Goal: Task Accomplishment & Management: Use online tool/utility

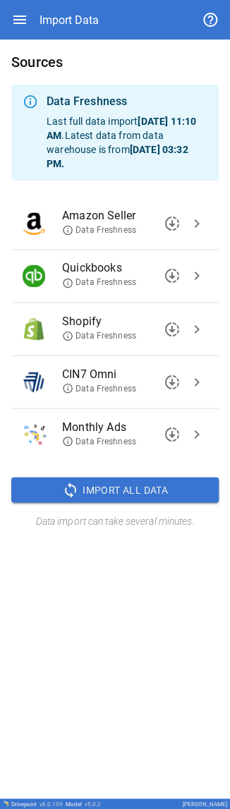
click at [21, 1] on icon "button" at bounding box center [19, 20] width 13 height 8
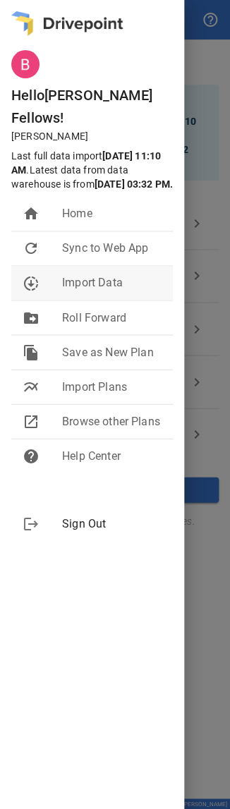
click at [73, 1] on span "Import Data" at bounding box center [111, 282] width 99 height 17
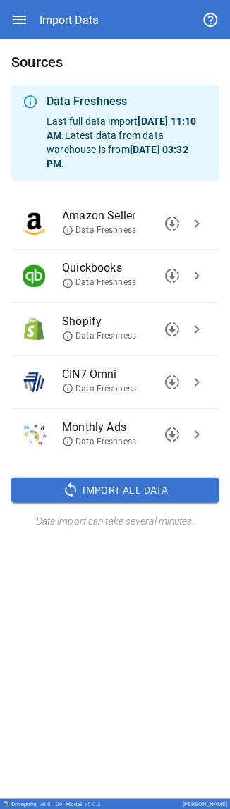
click at [73, 1] on span "Import All Data" at bounding box center [125, 490] width 85 height 18
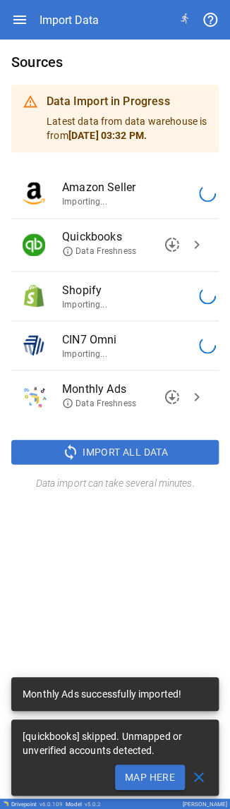
click at [73, 1] on button "Map Here" at bounding box center [150, 776] width 70 height 25
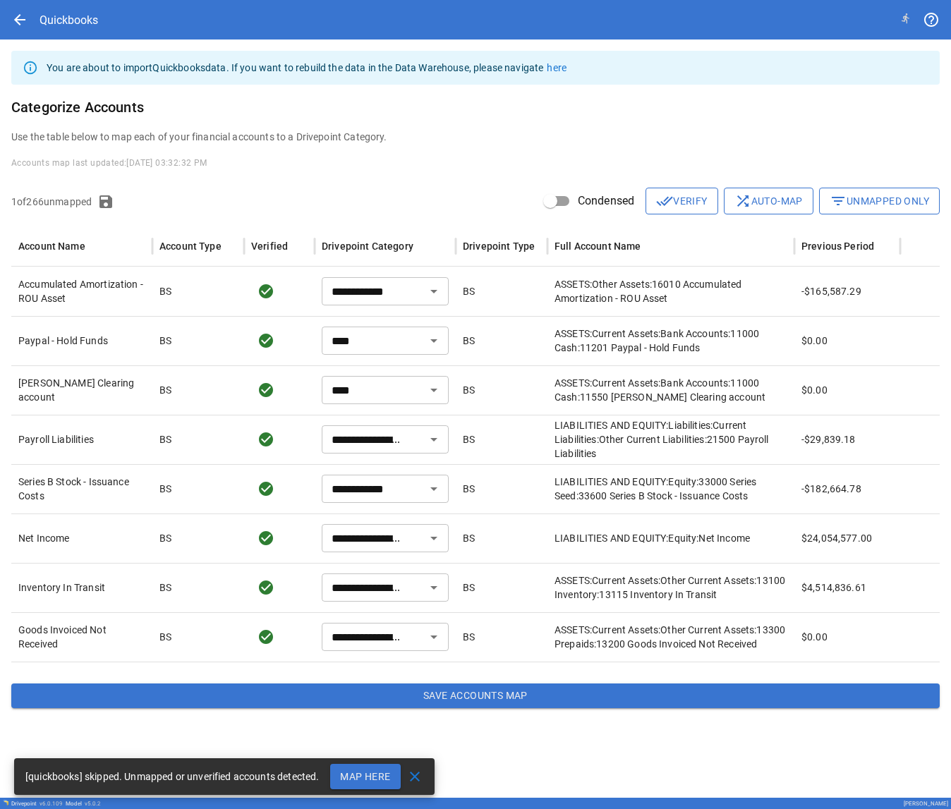
click at [73, 1] on button "filter_list Unmapped Only" at bounding box center [879, 201] width 121 height 27
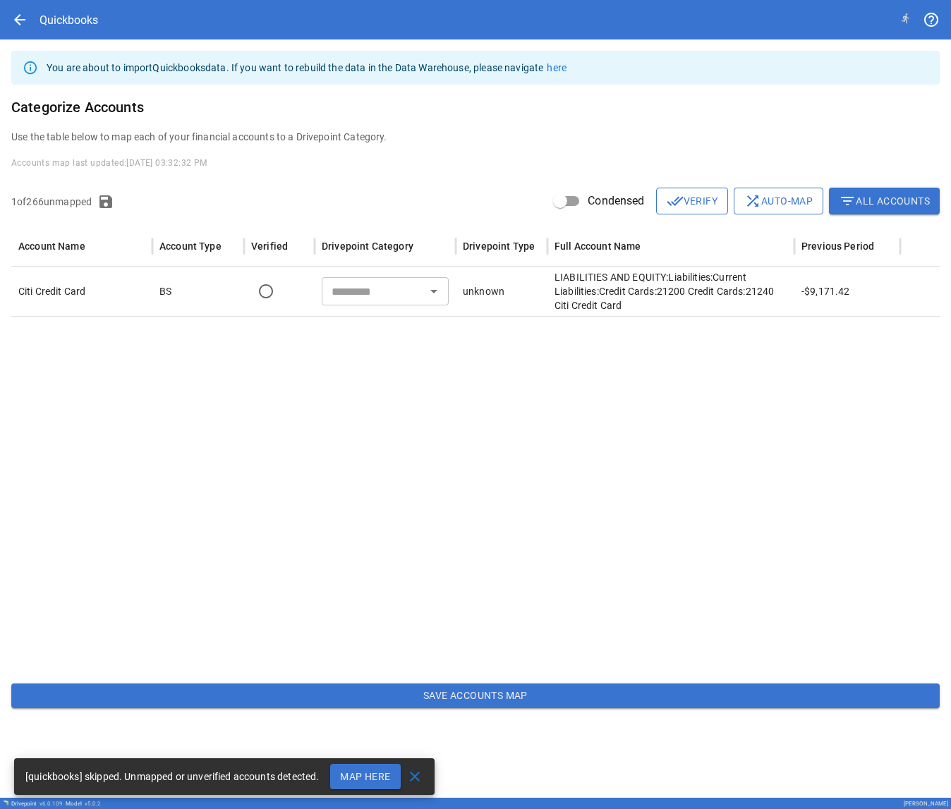
click at [73, 1] on icon "Open" at bounding box center [433, 291] width 17 height 17
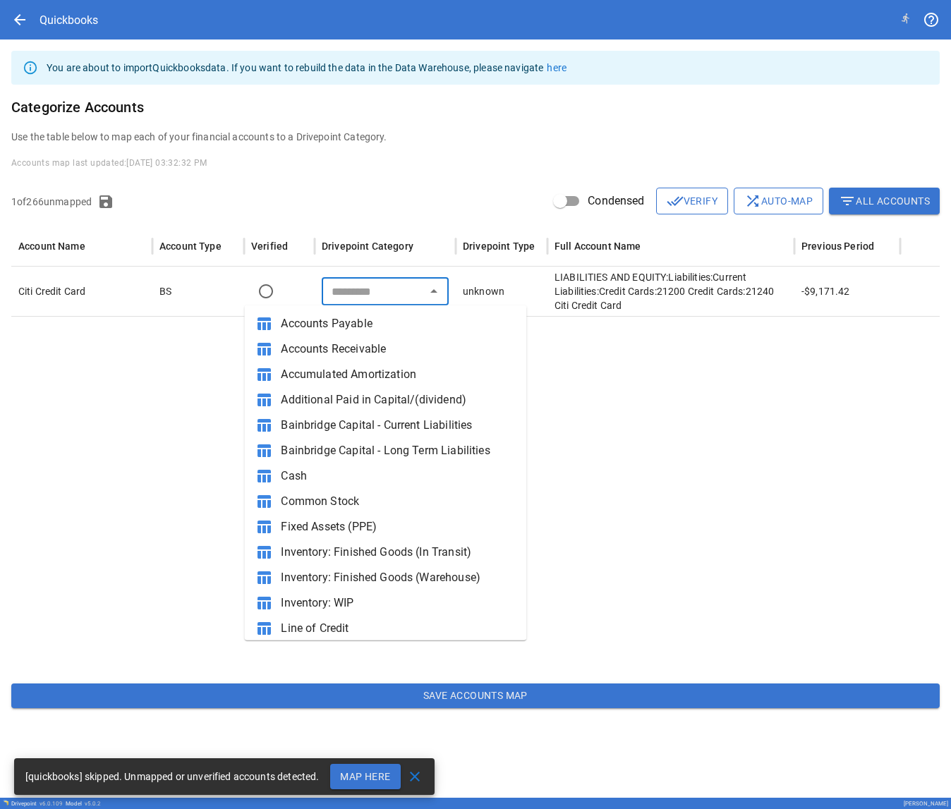
click at [73, 1] on icon "Close" at bounding box center [433, 291] width 17 height 17
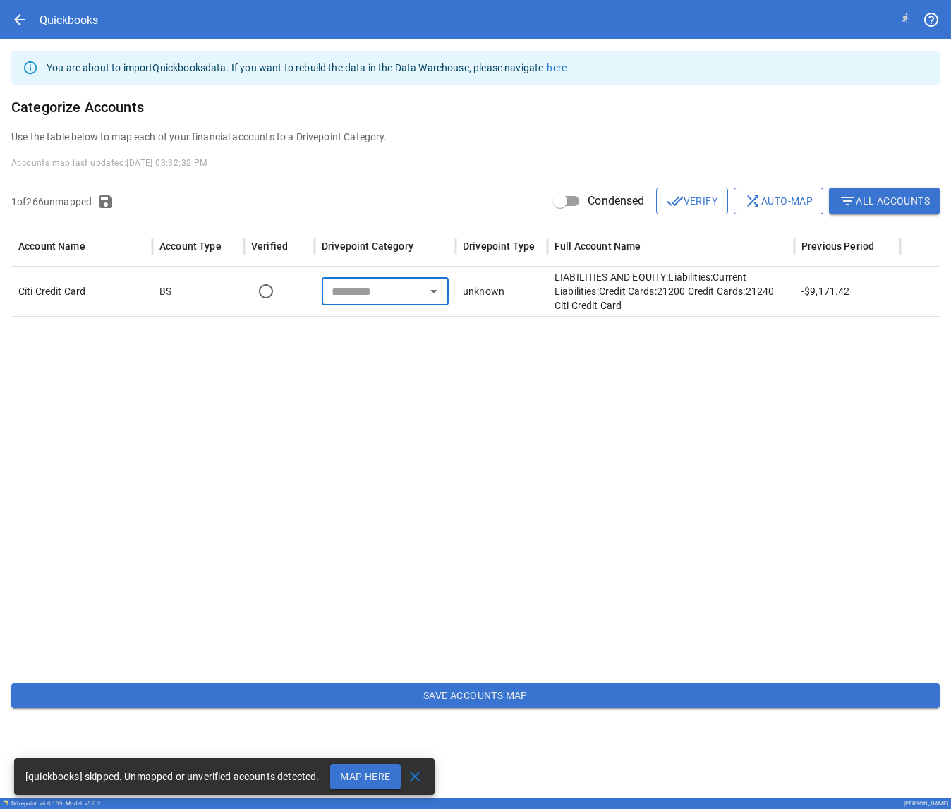
click at [73, 1] on icon "Open" at bounding box center [433, 291] width 17 height 17
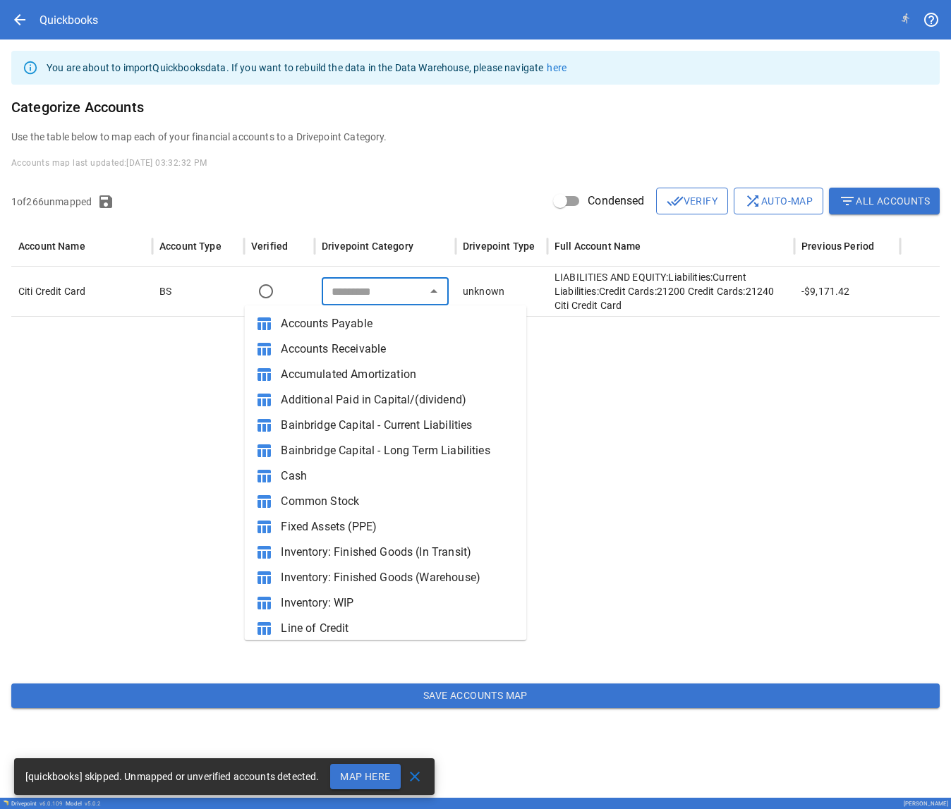
click at [73, 1] on div at bounding box center [475, 494] width 928 height 356
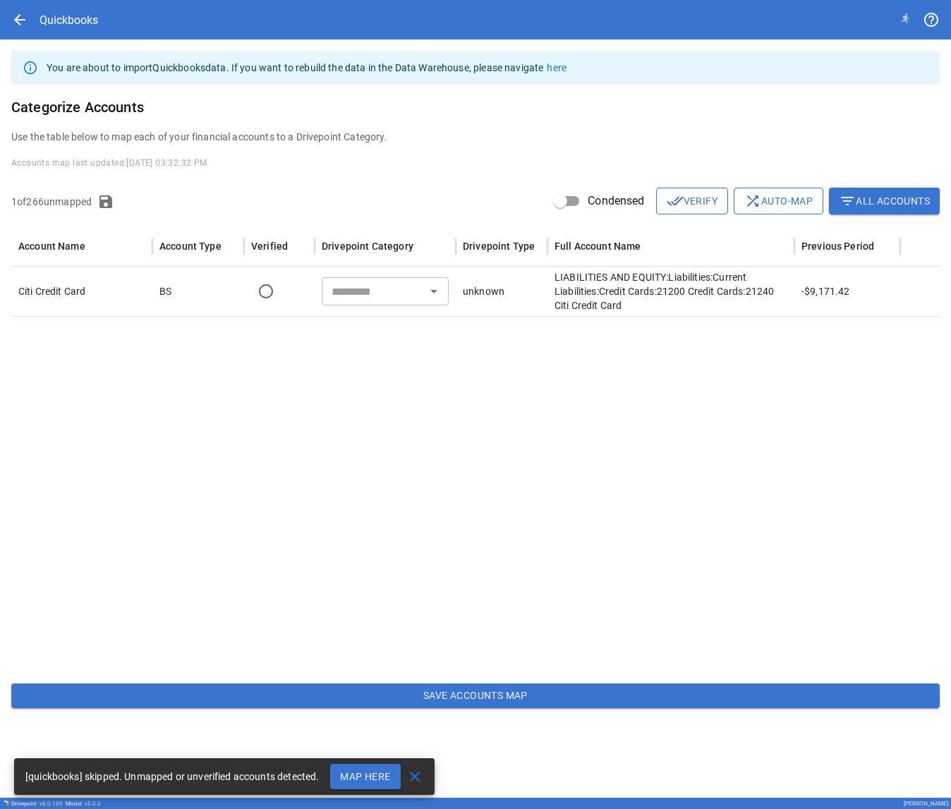
click at [73, 1] on icon "Open" at bounding box center [433, 292] width 7 height 4
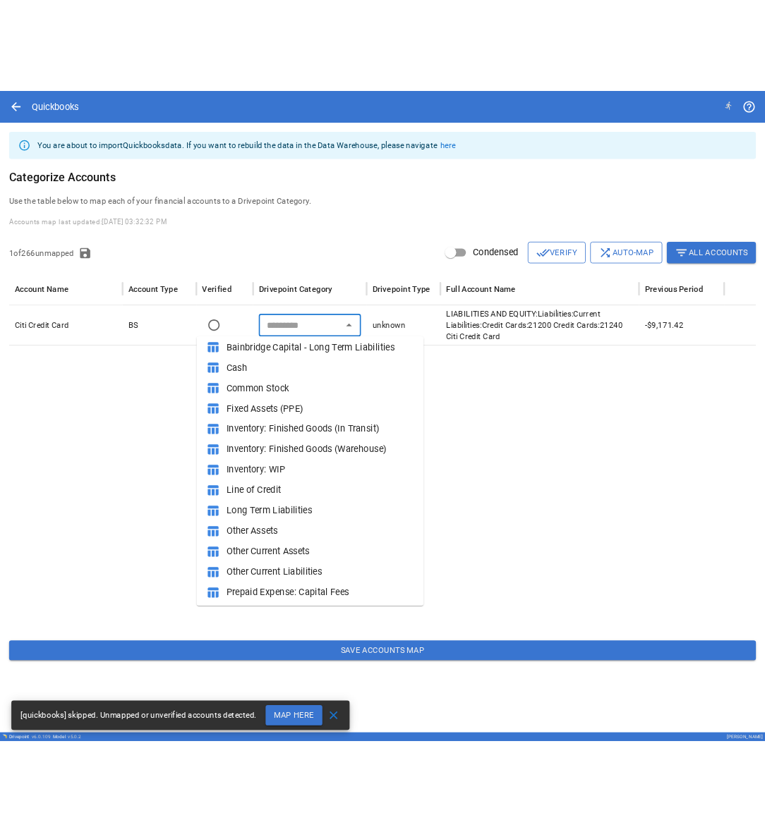
scroll to position [158, 0]
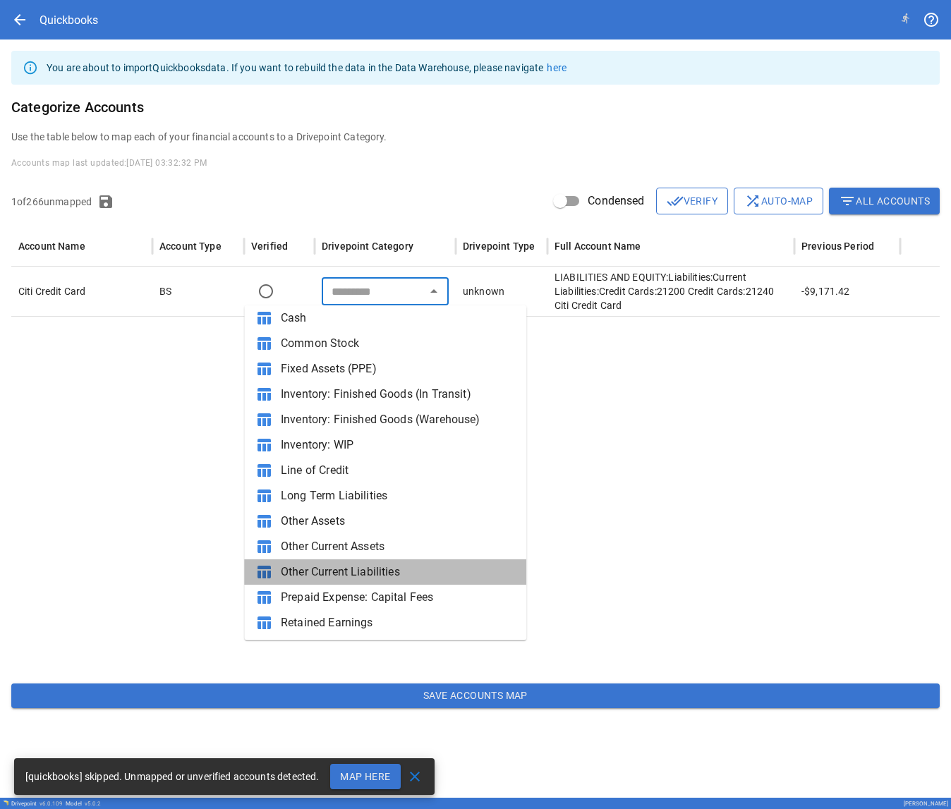
click at [73, 1] on span "Other Current Liabilities" at bounding box center [398, 572] width 234 height 17
type input "**********"
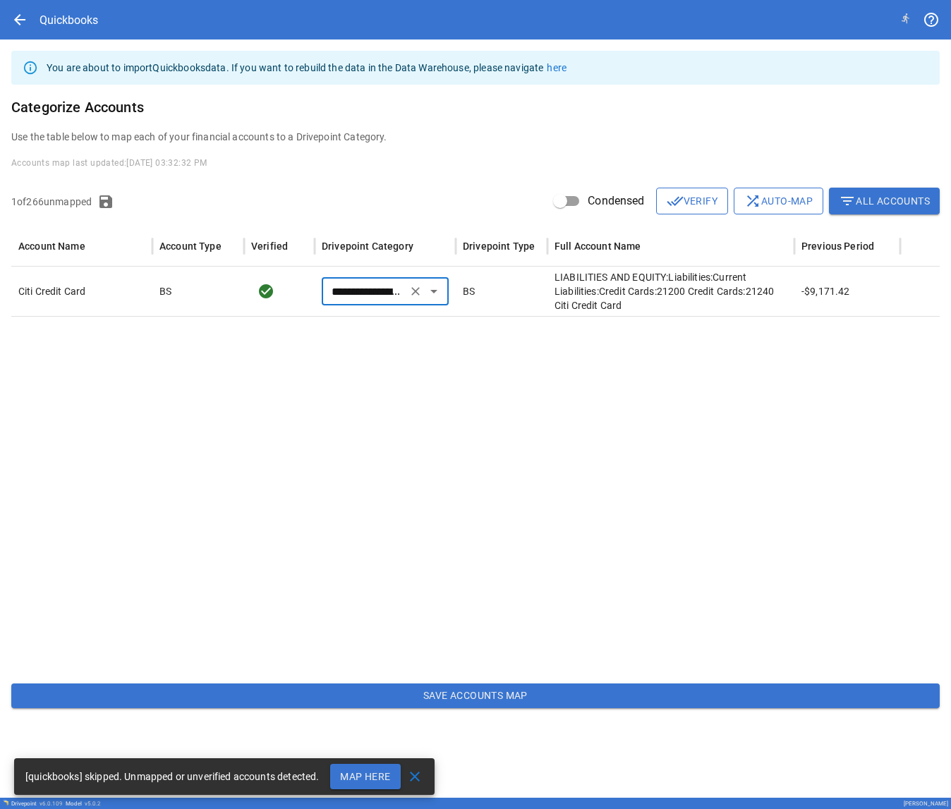
click at [73, 1] on button "Save Accounts Map" at bounding box center [475, 696] width 928 height 25
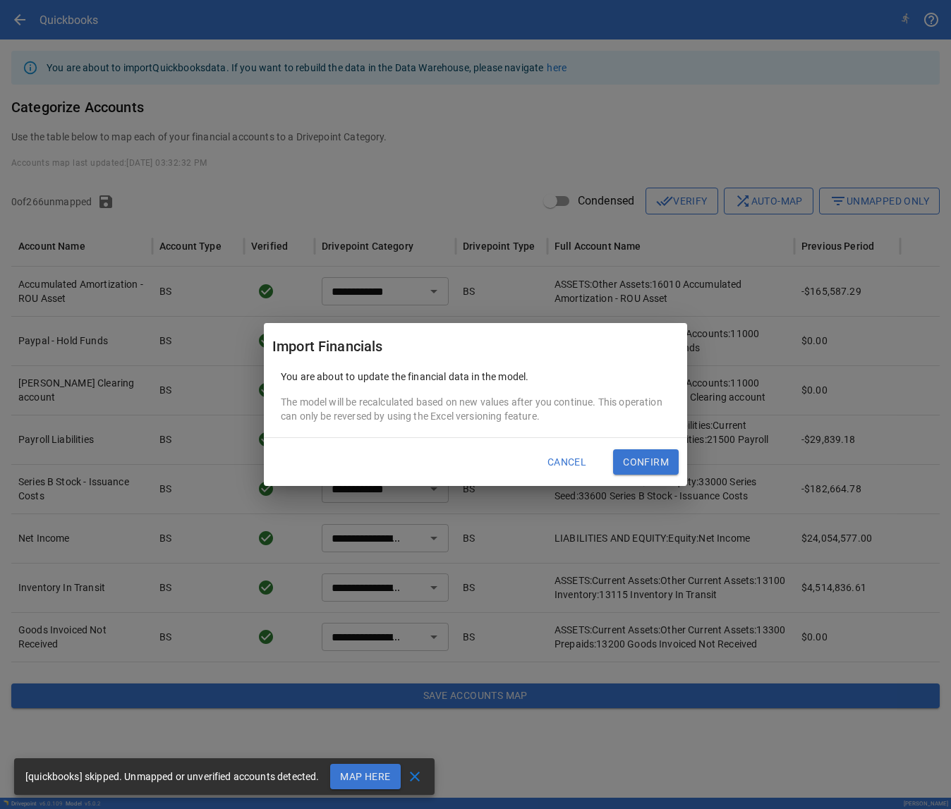
click at [73, 1] on button "Confirm" at bounding box center [646, 461] width 66 height 25
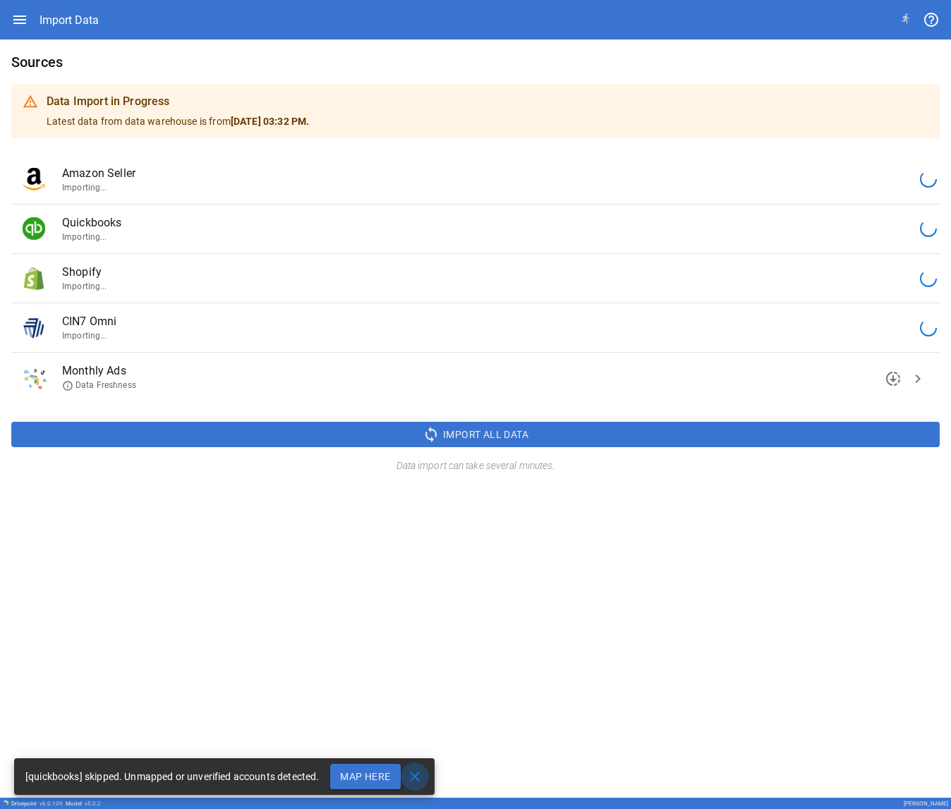
click at [73, 1] on span "close" at bounding box center [414, 776] width 17 height 17
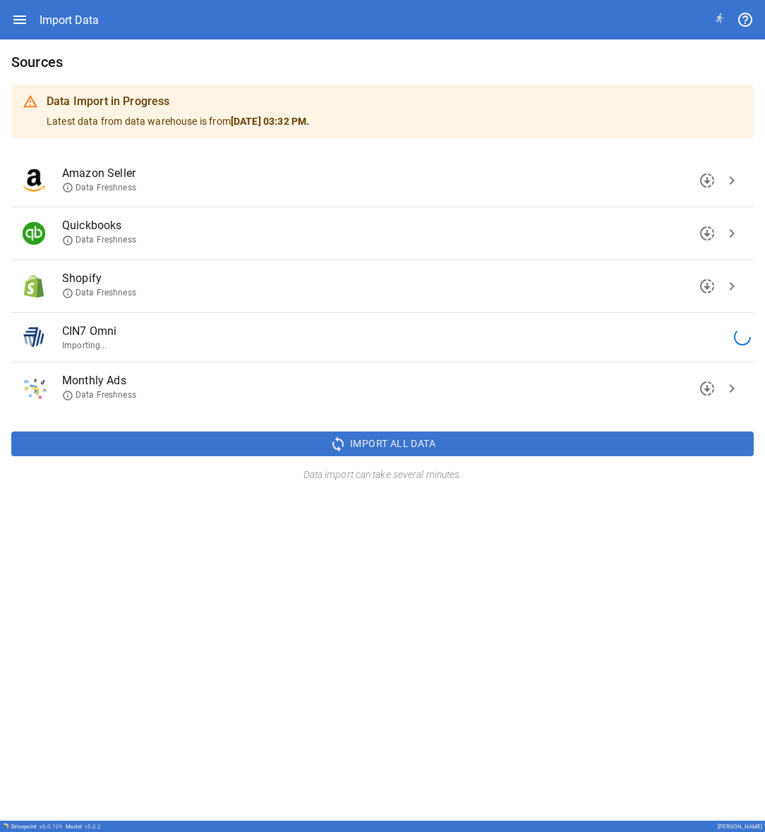
click at [20, 1] on icon "button" at bounding box center [19, 20] width 13 height 8
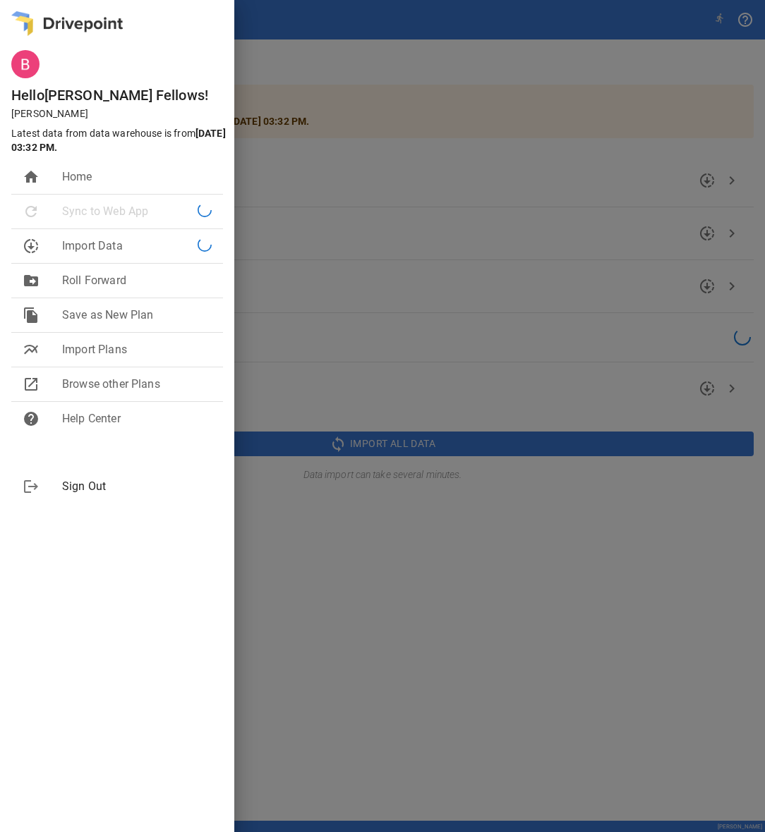
click at [73, 1] on div "Hello [PERSON_NAME] ! [PERSON_NAME] Latest data from data warehouse is from [DA…" at bounding box center [117, 416] width 234 height 832
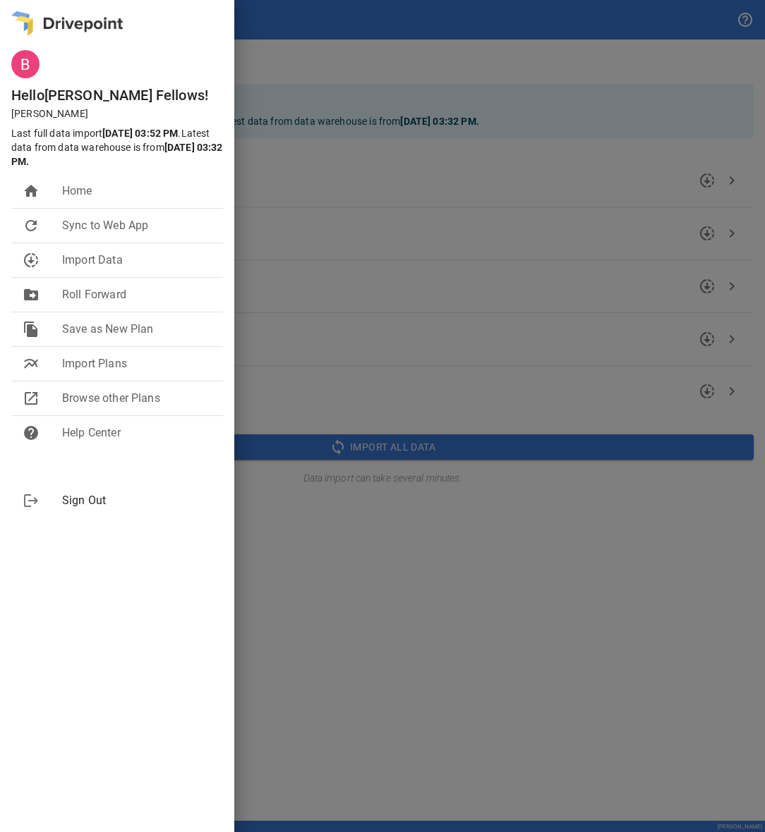
click at [73, 1] on div at bounding box center [382, 416] width 765 height 832
